Goal: Check status: Check status

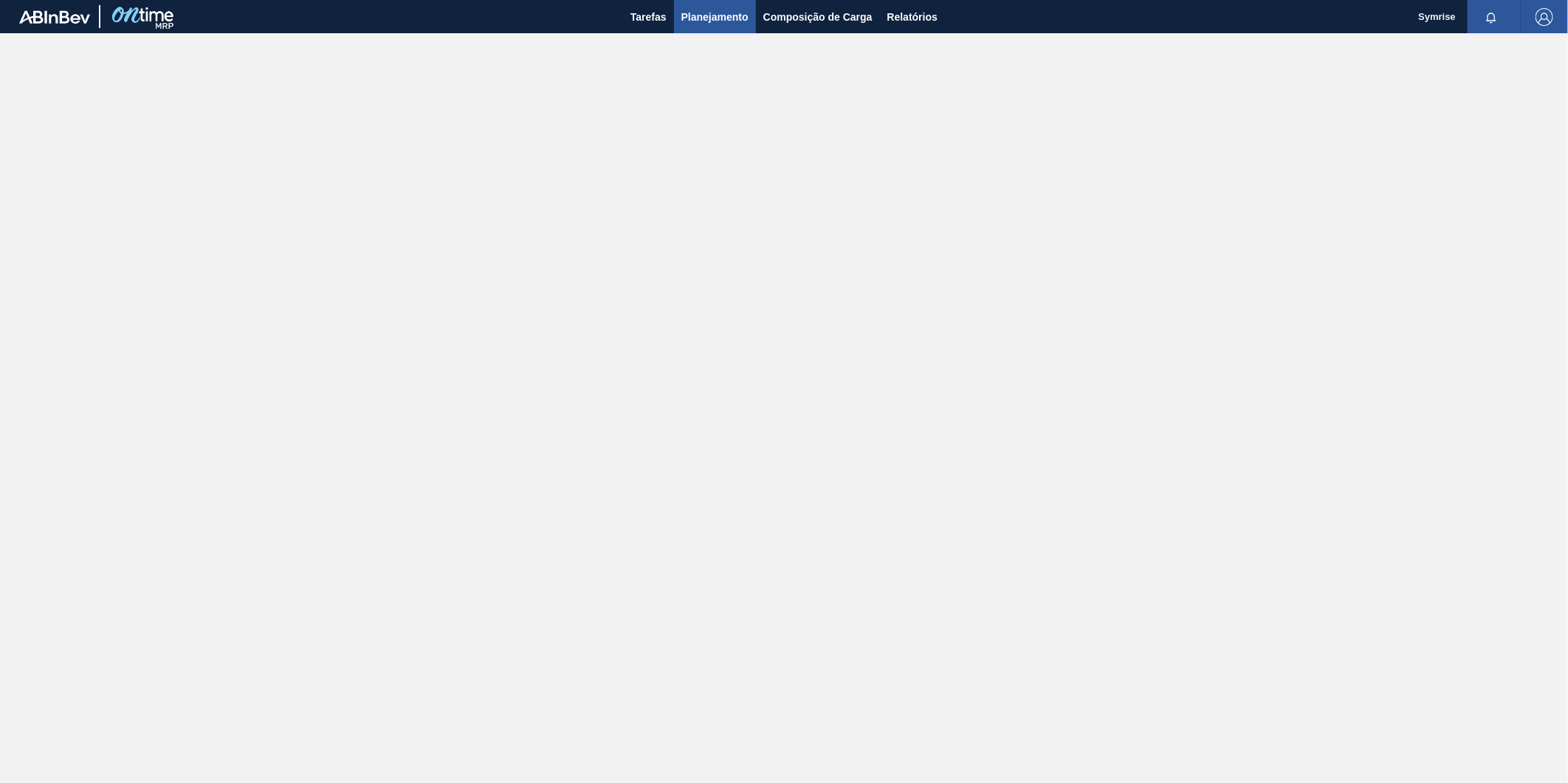
click at [704, 16] on span "Planejamento" at bounding box center [714, 17] width 67 height 17
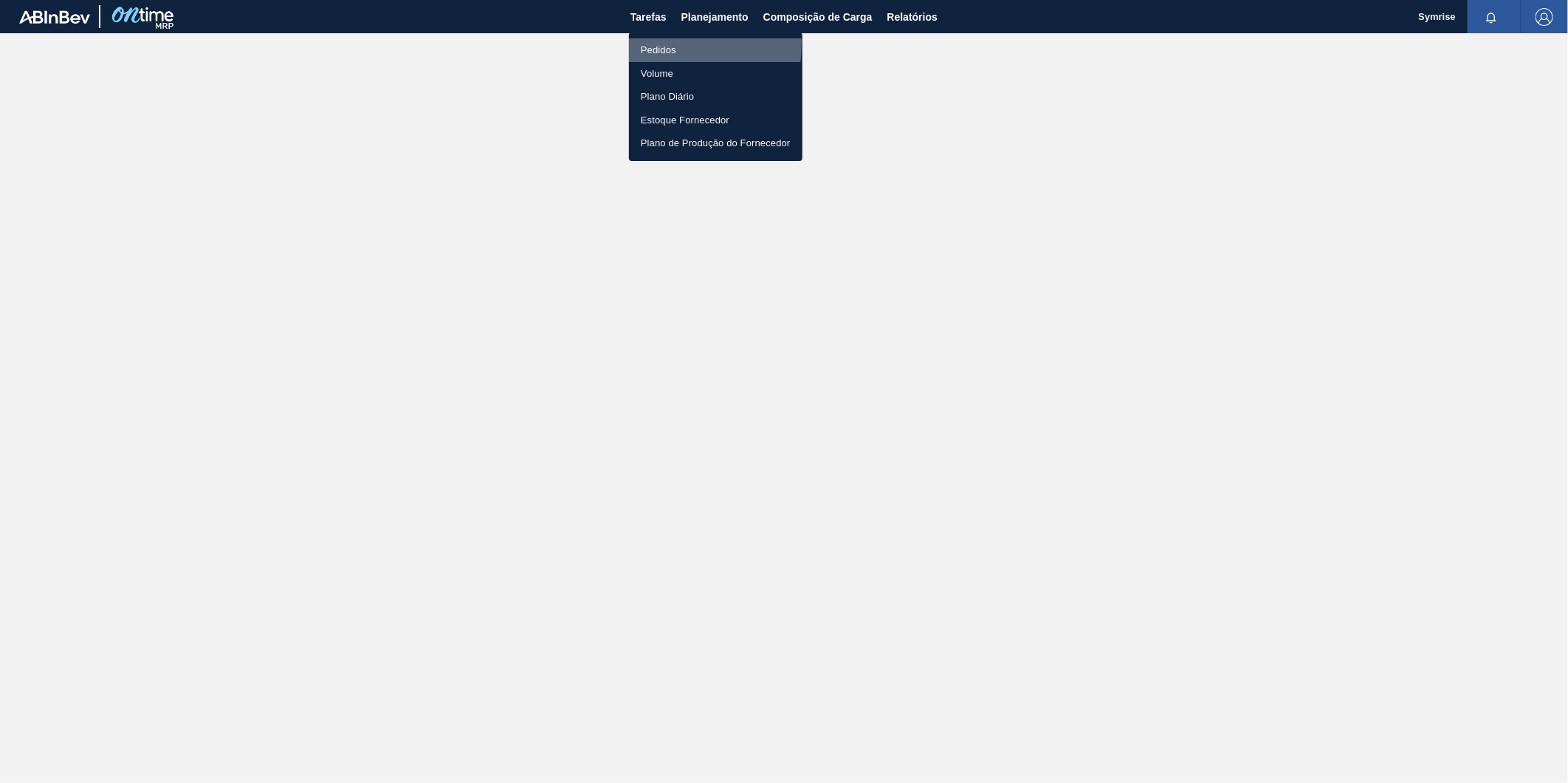
click at [656, 44] on li "Pedidos" at bounding box center [715, 50] width 173 height 24
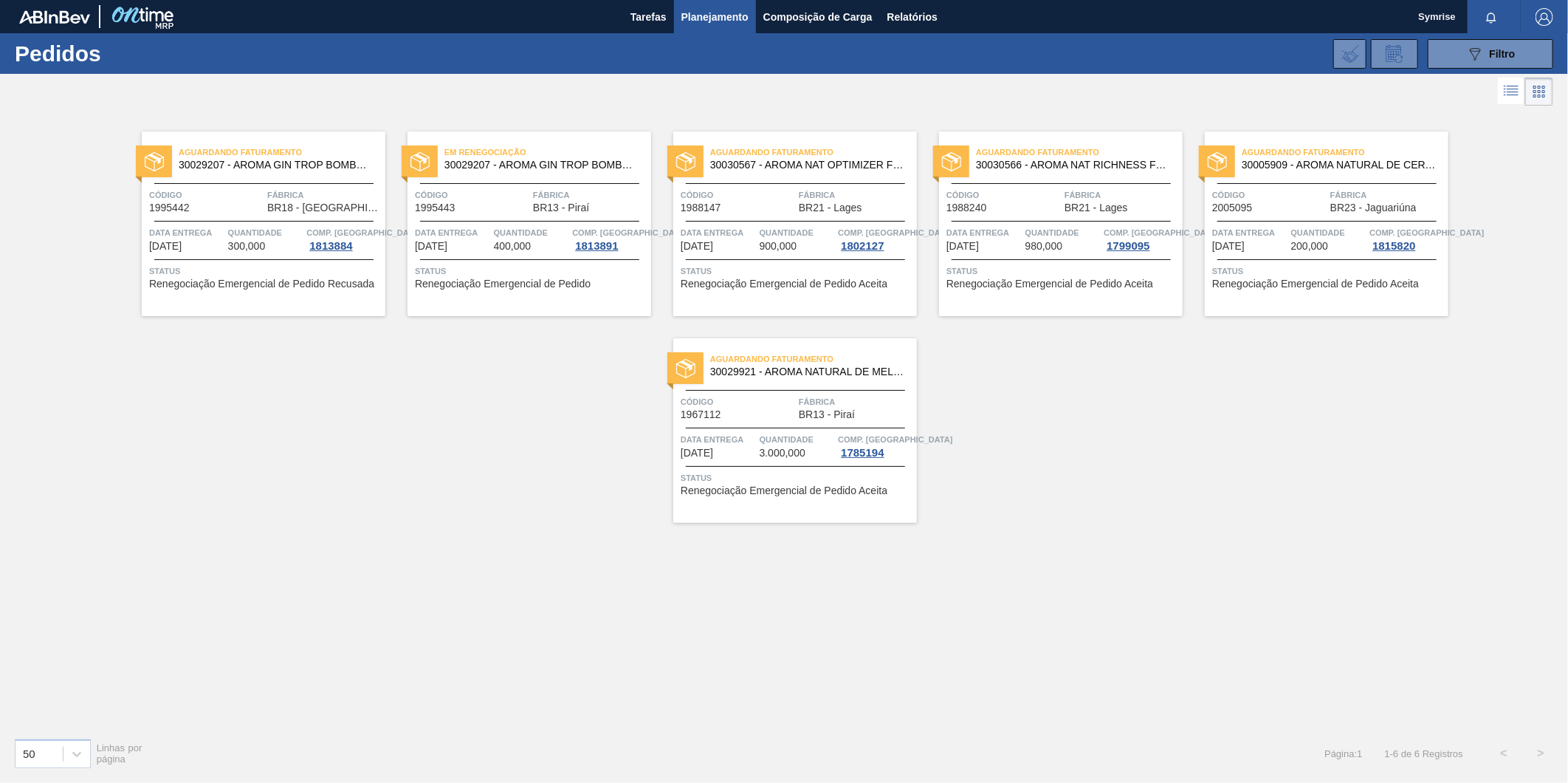
click at [503, 159] on span "30029207 - AROMA GIN TROP BOMBONA 25KG" at bounding box center [542, 165] width 195 height 11
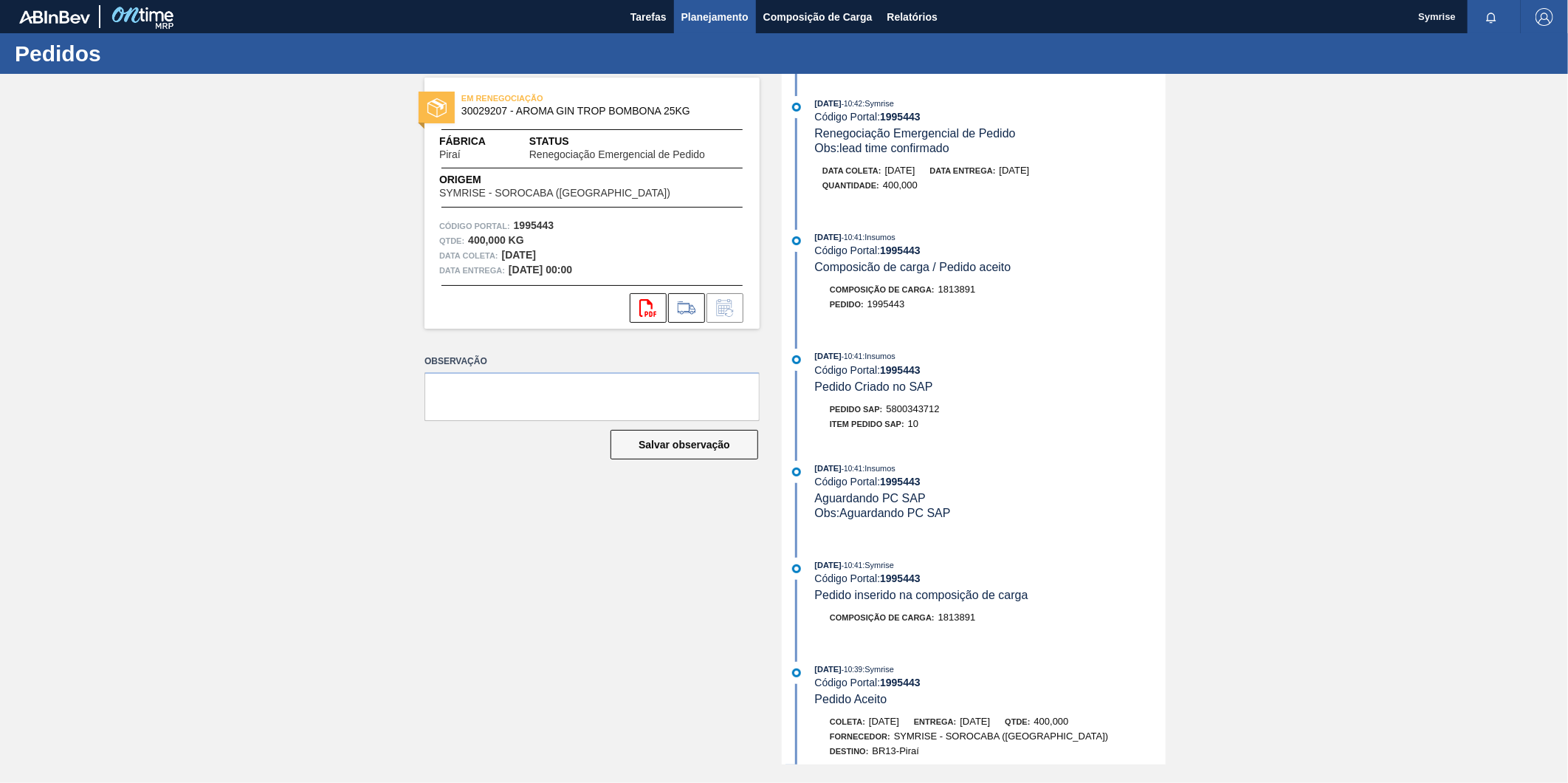
click at [717, 15] on span "Planejamento" at bounding box center [714, 17] width 67 height 17
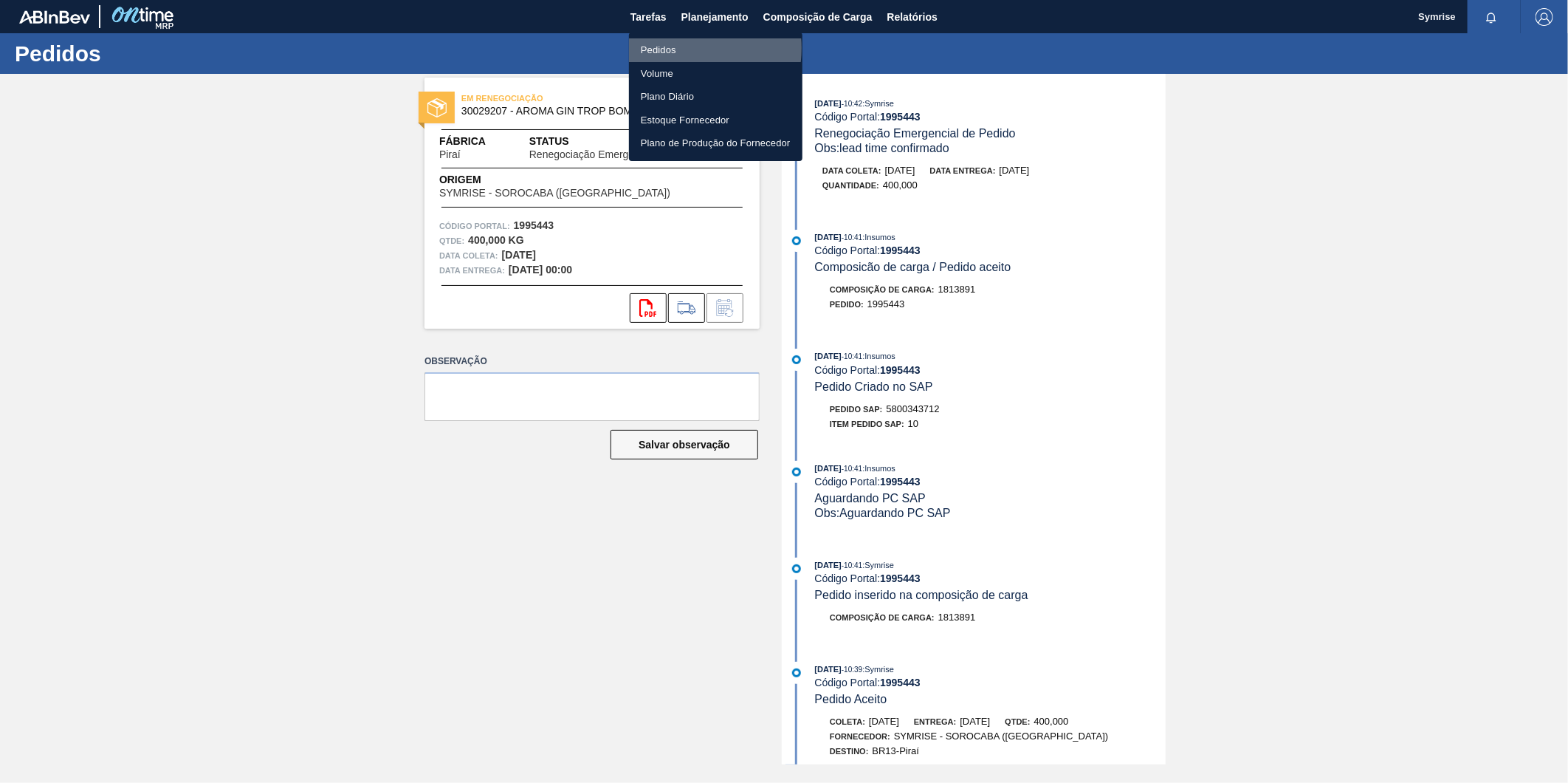
click at [675, 48] on li "Pedidos" at bounding box center [715, 50] width 173 height 24
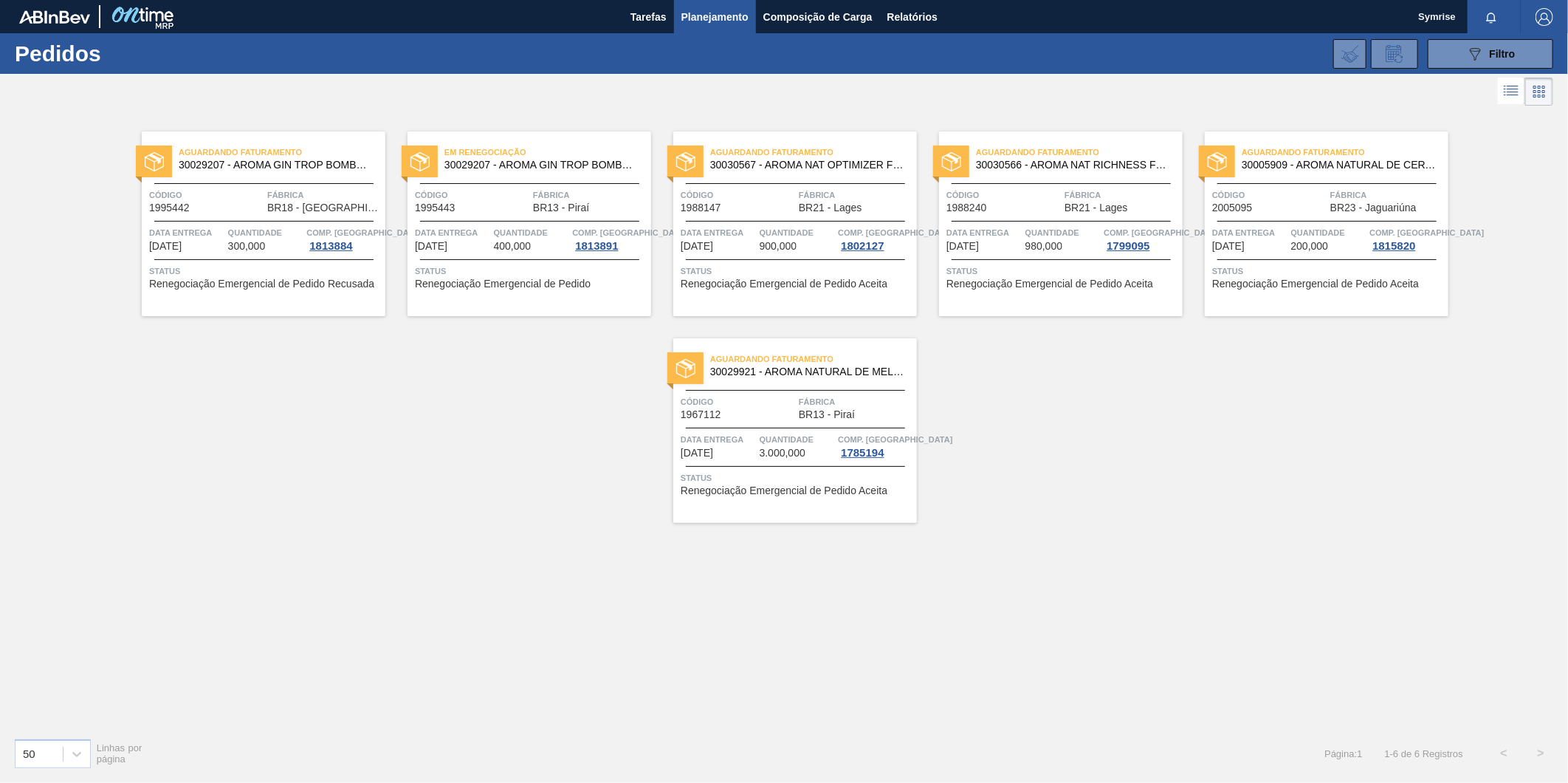
click at [274, 165] on span "30029207 - AROMA GIN TROP BOMBONA 25KG" at bounding box center [276, 165] width 195 height 11
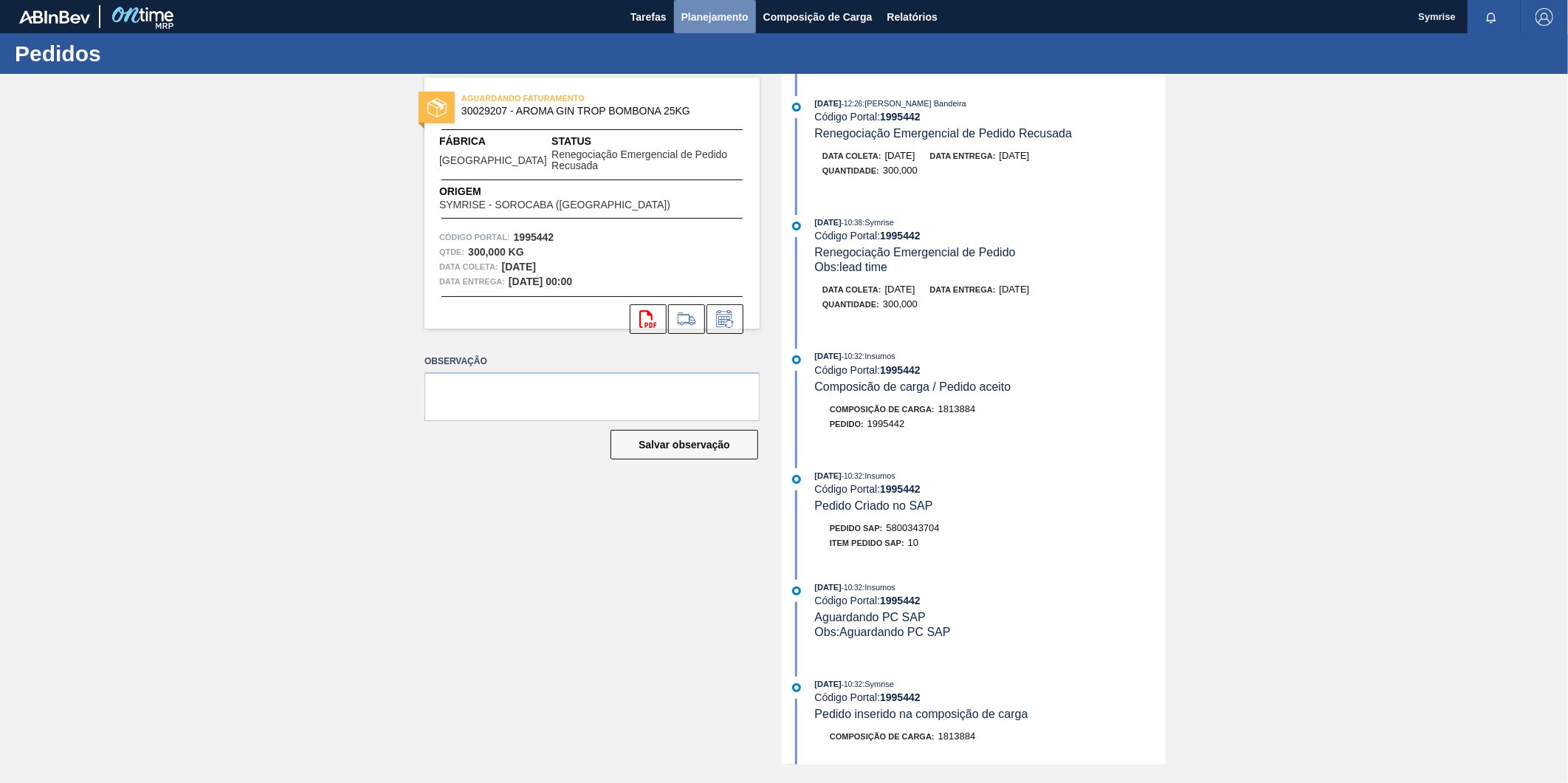
click at [725, 12] on span "Planejamento" at bounding box center [714, 17] width 67 height 17
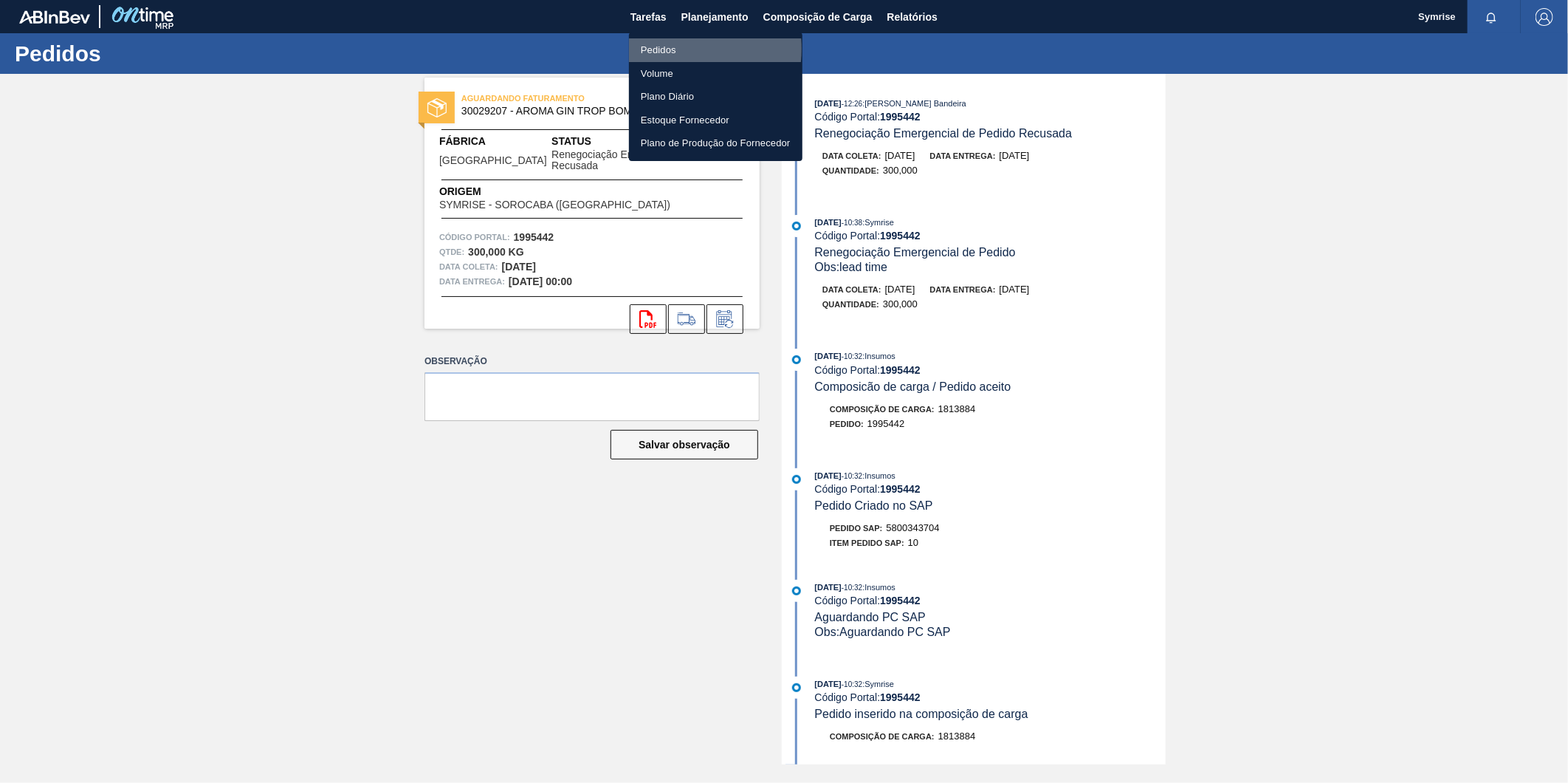
drag, startPoint x: 667, startPoint y: 49, endPoint x: 613, endPoint y: 337, distance: 293.0
click at [667, 49] on li "Pedidos" at bounding box center [715, 50] width 173 height 24
